Goal: Task Accomplishment & Management: Manage account settings

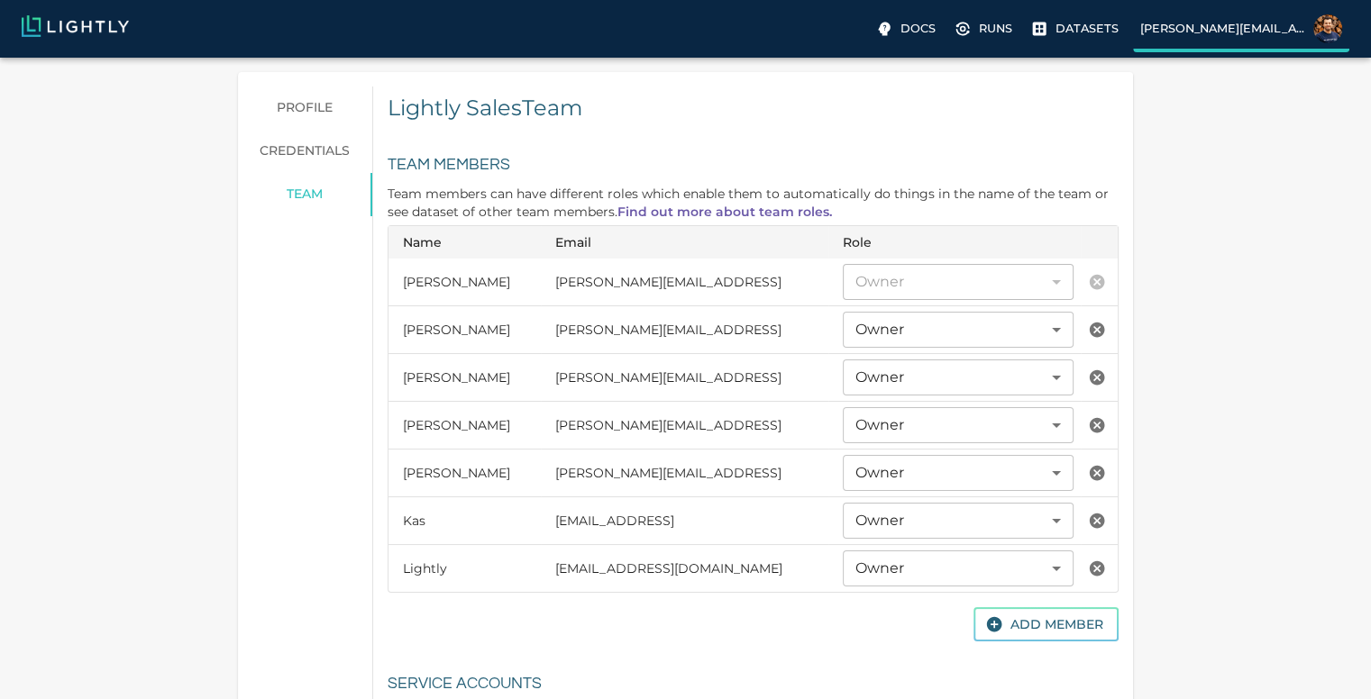
click at [1227, 16] on label "[PERSON_NAME][EMAIL_ADDRESS]" at bounding box center [1241, 30] width 216 height 43
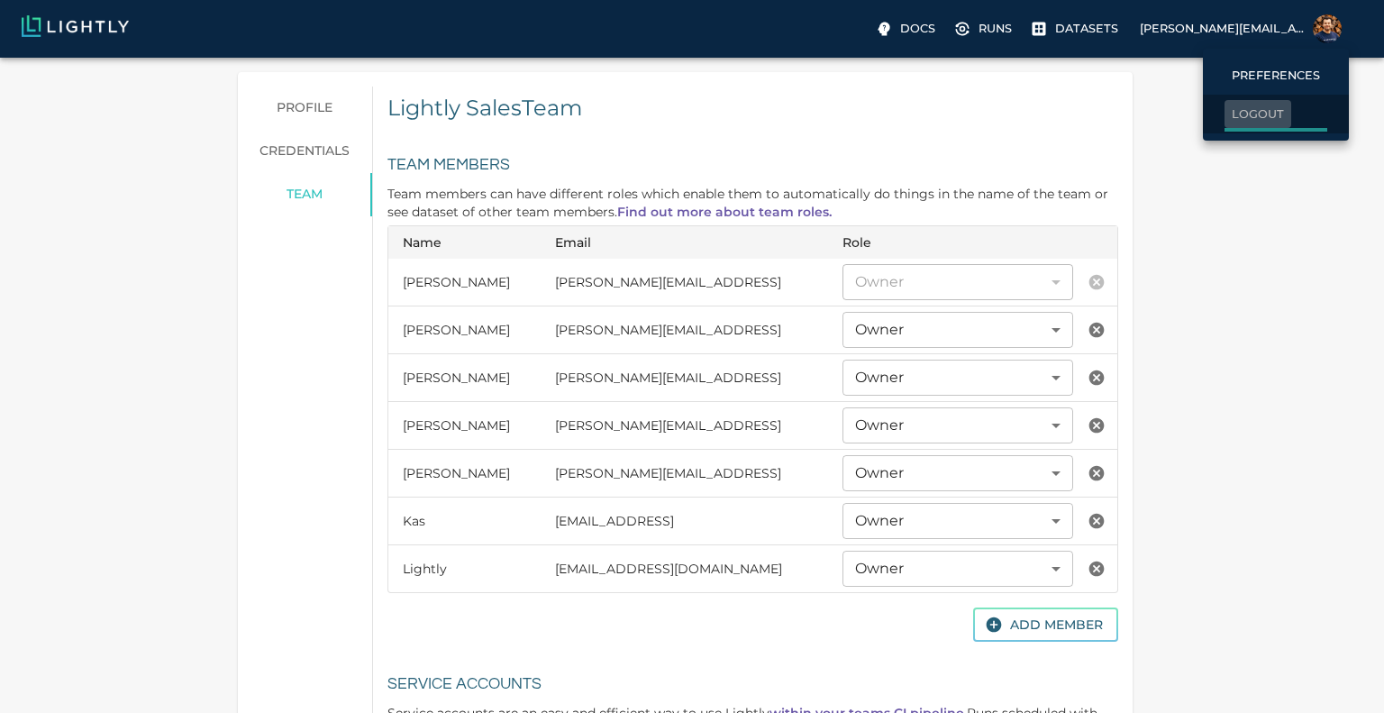
click at [1250, 107] on p "Logout" at bounding box center [1258, 113] width 52 height 17
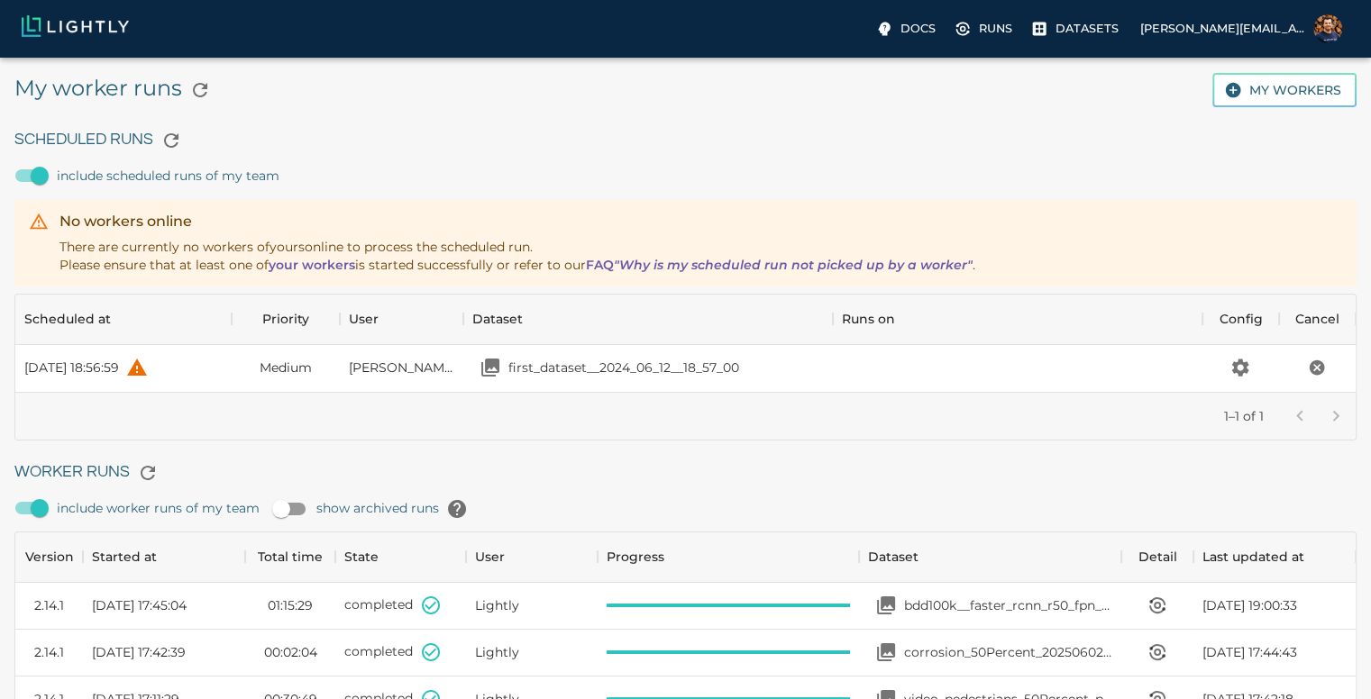
scroll to position [49, 0]
